Goal: Transaction & Acquisition: Download file/media

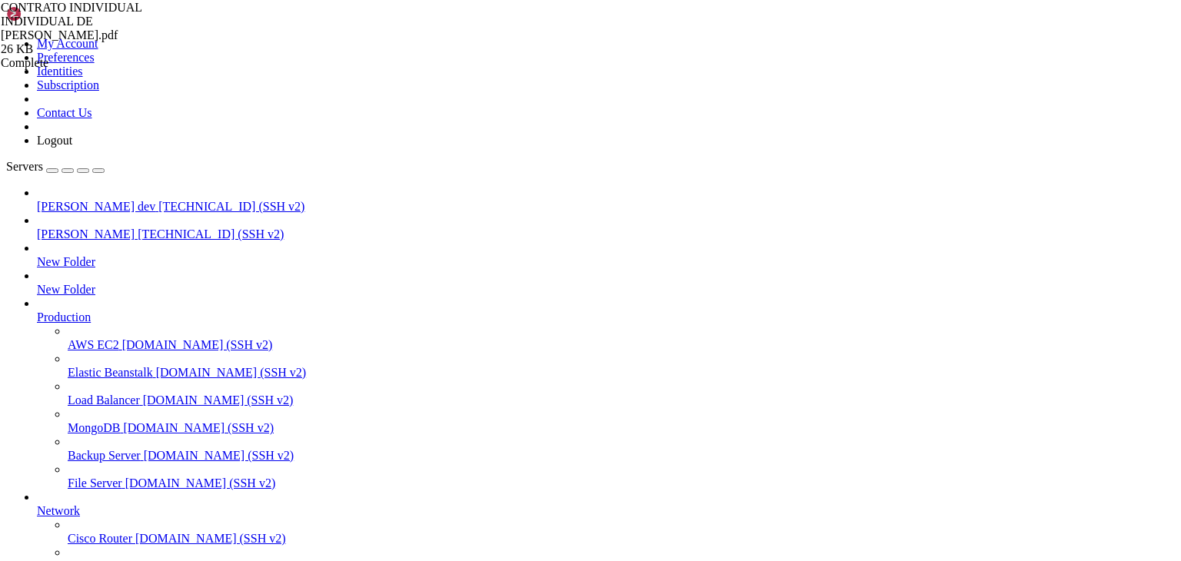
scroll to position [39, 0]
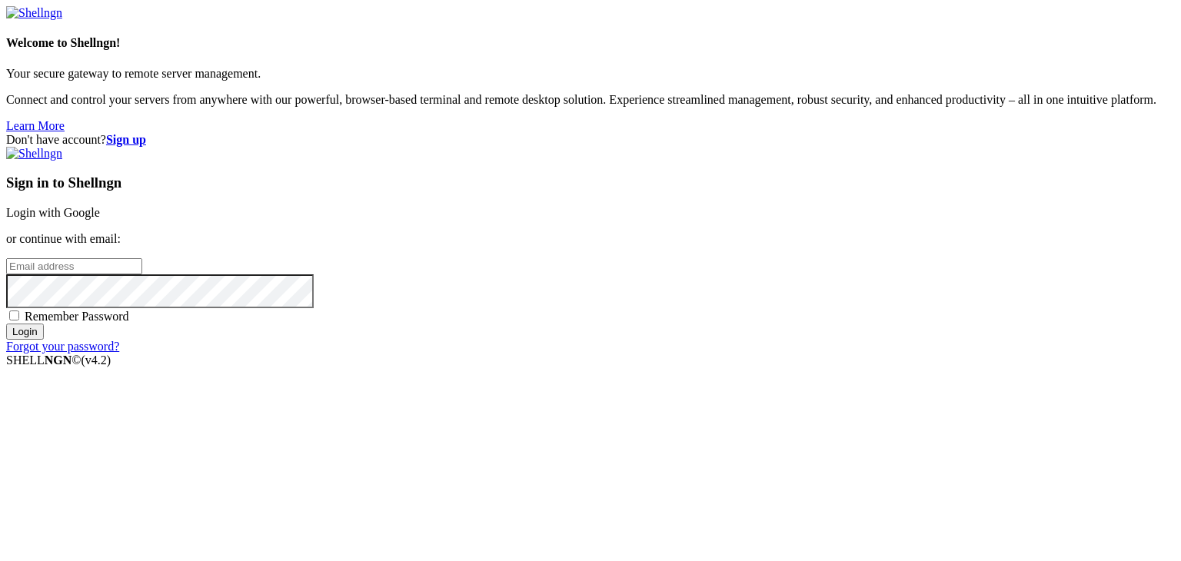
click at [100, 213] on link "Login with Google" at bounding box center [53, 212] width 94 height 13
click at [100, 206] on link "Login with Google" at bounding box center [53, 212] width 94 height 13
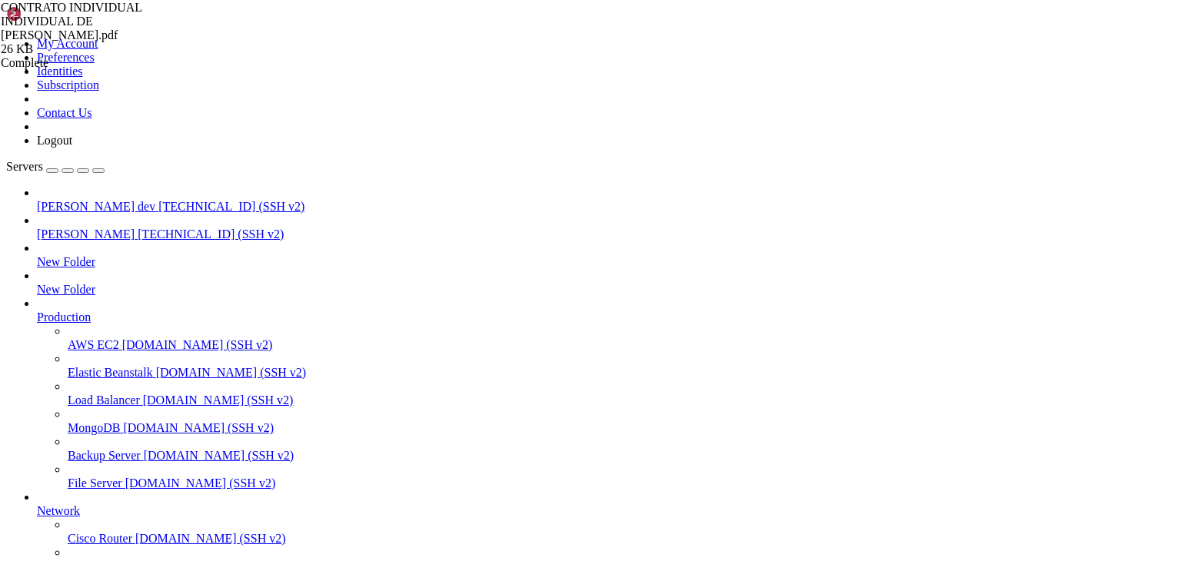
type input "/./"
drag, startPoint x: 316, startPoint y: 1221, endPoint x: 188, endPoint y: 1246, distance: 130.9
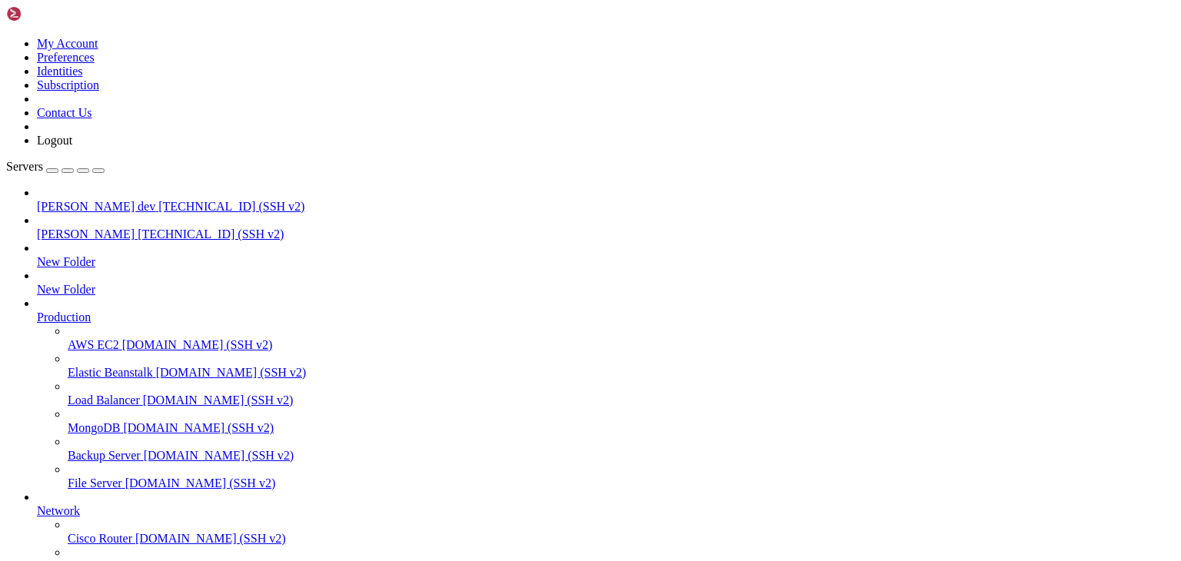
type input "/public_html/public/assets/companies/receivable_accounts/nomipay/443639/205091"
